Goal: Transaction & Acquisition: Purchase product/service

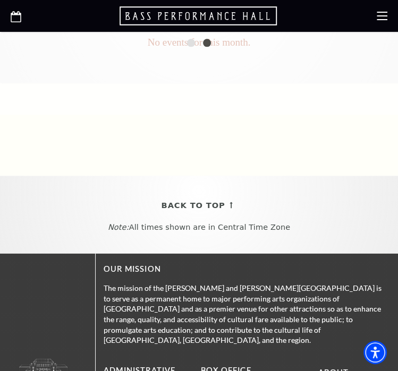
scroll to position [795, 0]
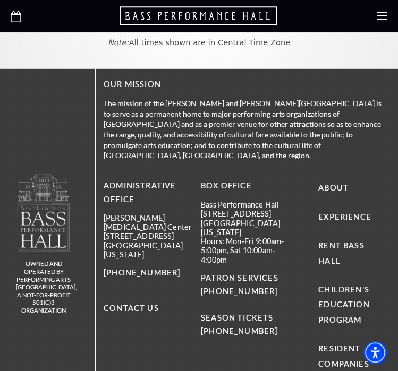
click at [16, 19] on icon at bounding box center [16, 16] width 11 height 11
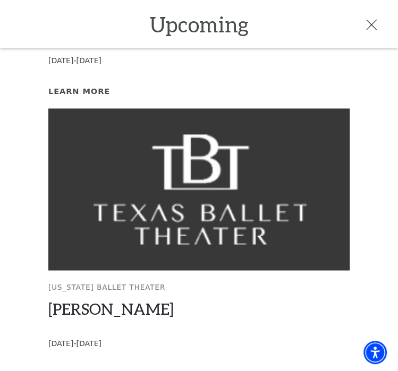
scroll to position [885, 0]
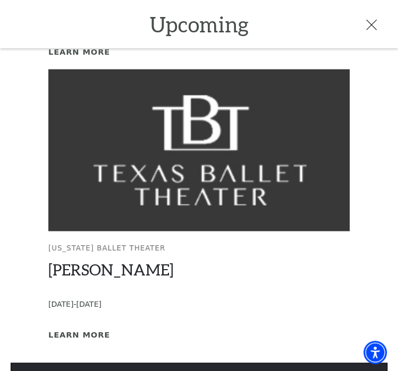
click at [238, 363] on link "View Full Calendar" at bounding box center [199, 378] width 377 height 30
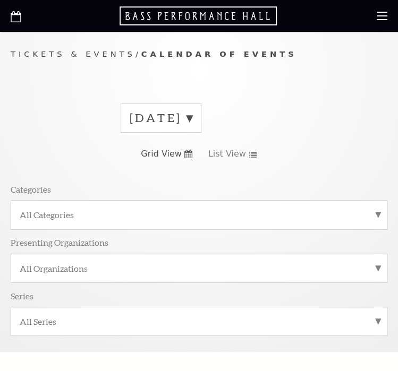
click at [192, 119] on label "September 2025" at bounding box center [161, 118] width 63 height 16
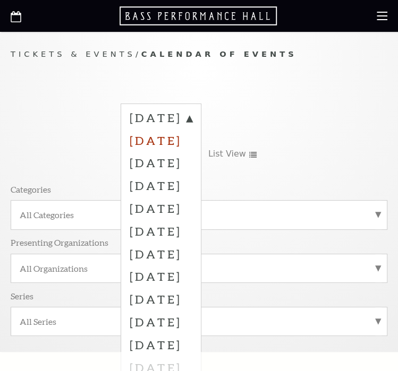
click at [192, 137] on label "October 2025" at bounding box center [161, 140] width 63 height 23
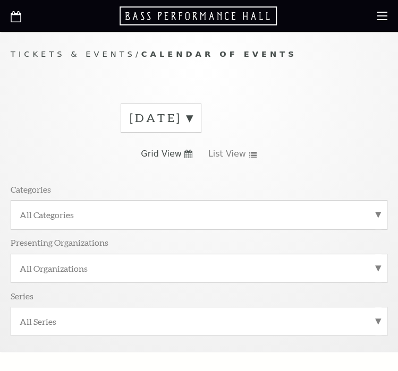
click at [192, 115] on label "September 2025" at bounding box center [161, 118] width 63 height 16
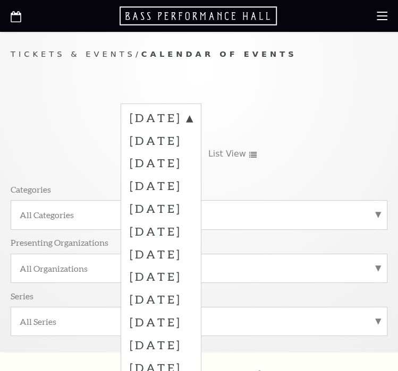
click at [182, 157] on label "November 2025" at bounding box center [161, 162] width 63 height 23
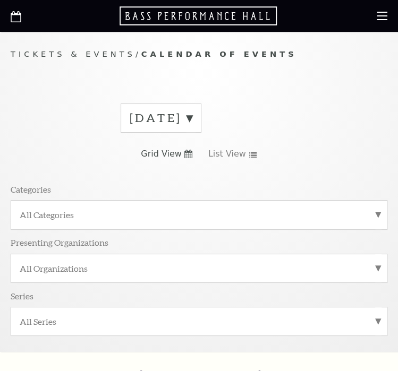
click at [192, 114] on label "November 2025" at bounding box center [161, 118] width 63 height 16
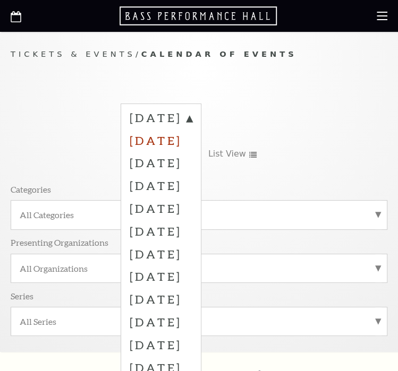
click at [192, 140] on label "October 2025" at bounding box center [161, 140] width 63 height 23
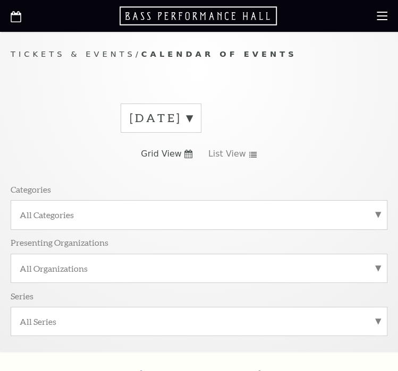
click at [167, 155] on span "Grid View" at bounding box center [161, 154] width 41 height 12
click at [227, 155] on span "List View" at bounding box center [227, 154] width 38 height 12
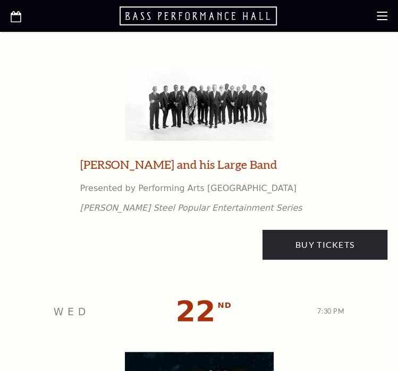
scroll to position [2232, 0]
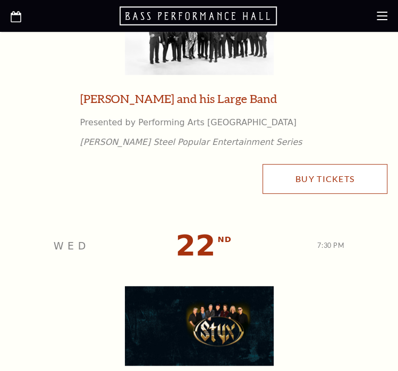
click at [354, 174] on link "Buy Tickets" at bounding box center [325, 179] width 125 height 30
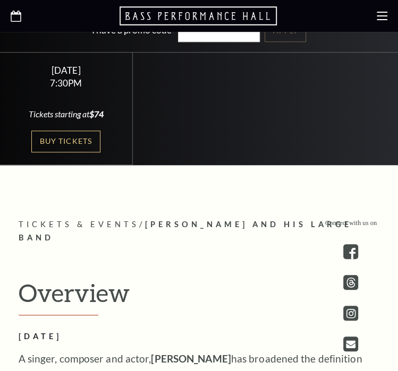
scroll to position [372, 0]
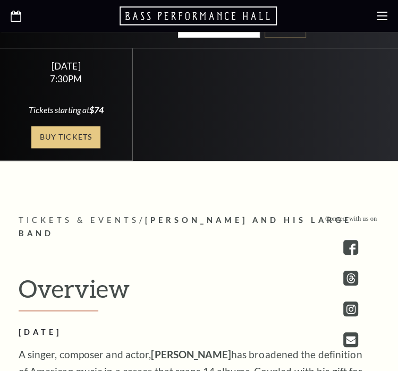
click at [79, 126] on link "Buy Tickets" at bounding box center [65, 137] width 69 height 22
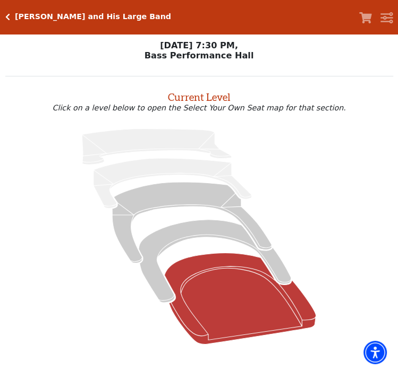
click at [209, 291] on icon at bounding box center [240, 298] width 151 height 91
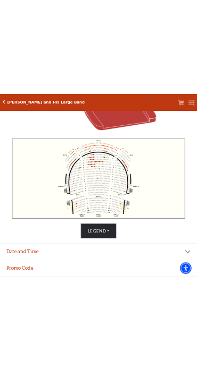
scroll to position [259, 0]
